Goal: Task Accomplishment & Management: Use online tool/utility

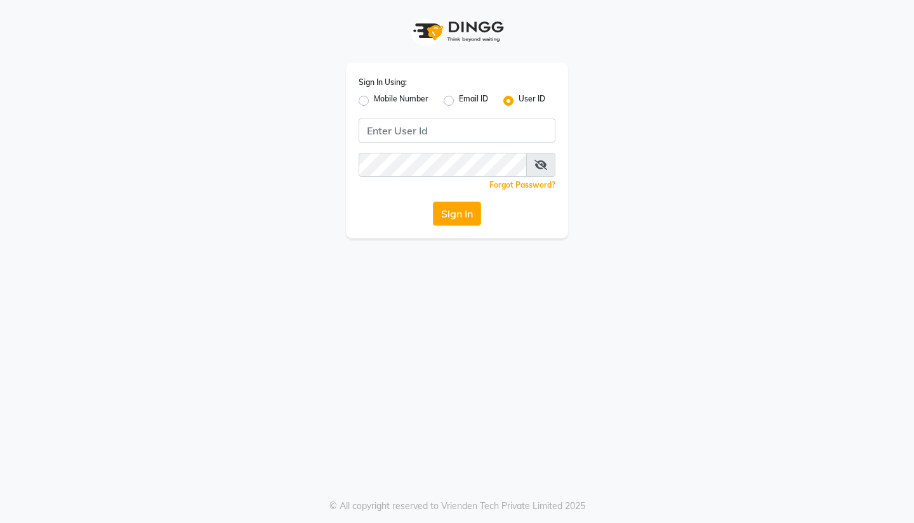
click at [374, 98] on label "Mobile Number" at bounding box center [401, 100] width 55 height 15
click at [374, 98] on input "Mobile Number" at bounding box center [378, 97] width 8 height 8
radio input "true"
radio input "false"
click at [459, 131] on input "Username" at bounding box center [478, 131] width 154 height 24
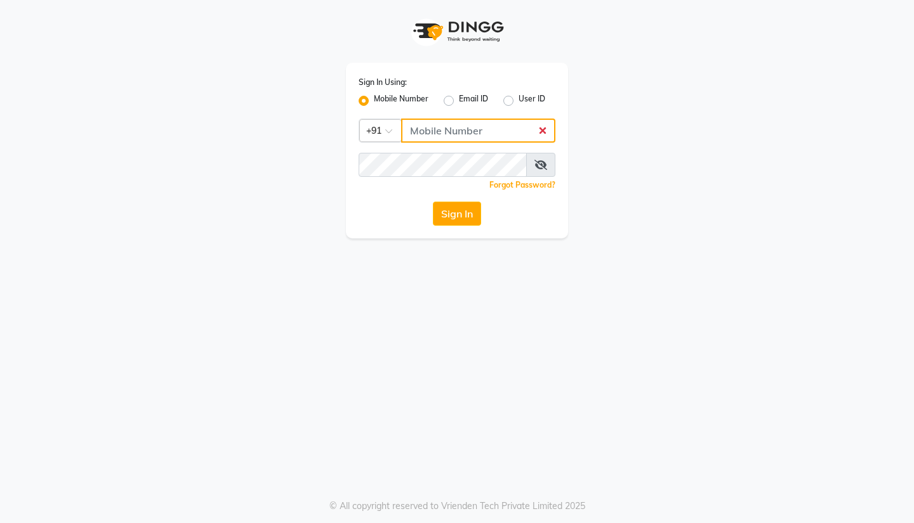
type input "3097658911"
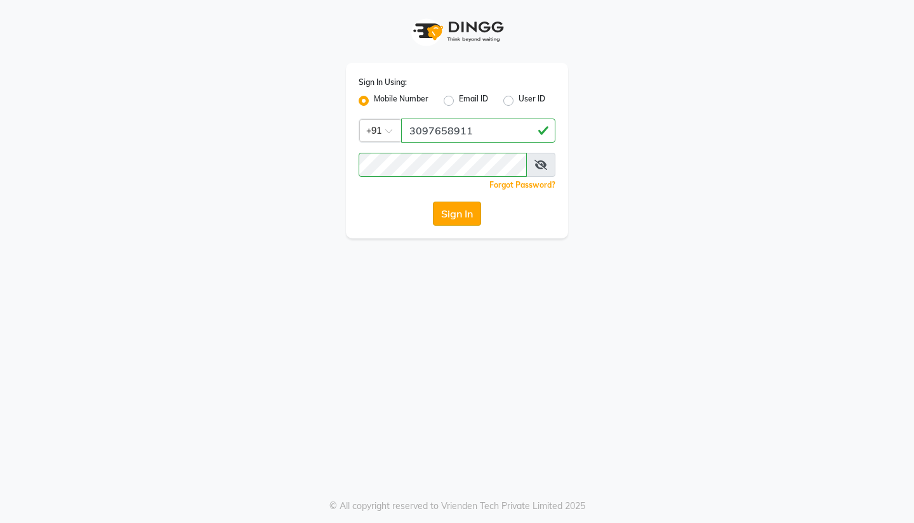
click at [457, 214] on button "Sign In" at bounding box center [457, 214] width 48 height 24
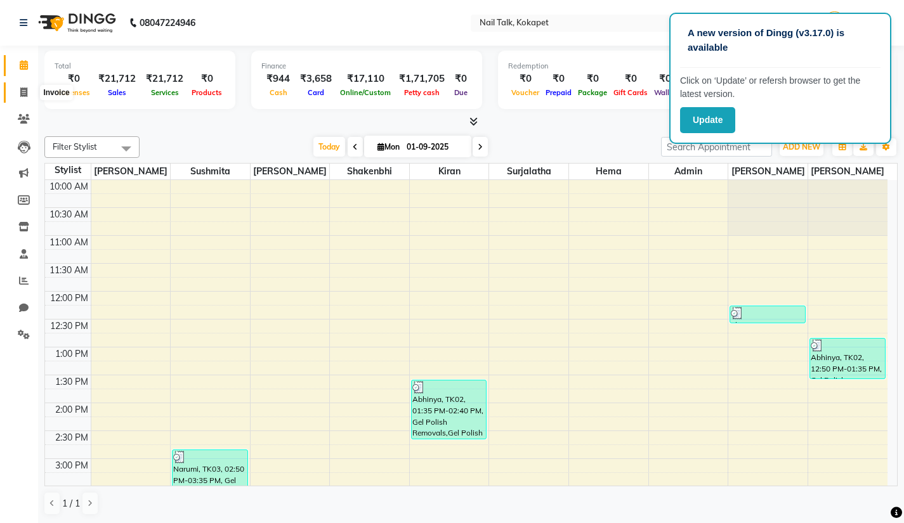
click at [25, 91] on icon at bounding box center [23, 93] width 7 height 10
select select "service"
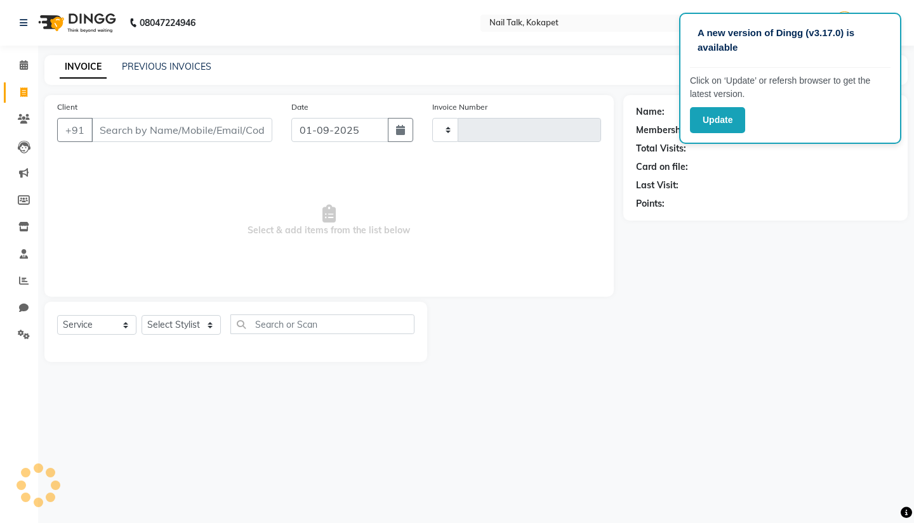
type input "0659"
select select "8456"
click at [197, 65] on link "PREVIOUS INVOICES" at bounding box center [166, 66] width 89 height 11
